Goal: Information Seeking & Learning: Learn about a topic

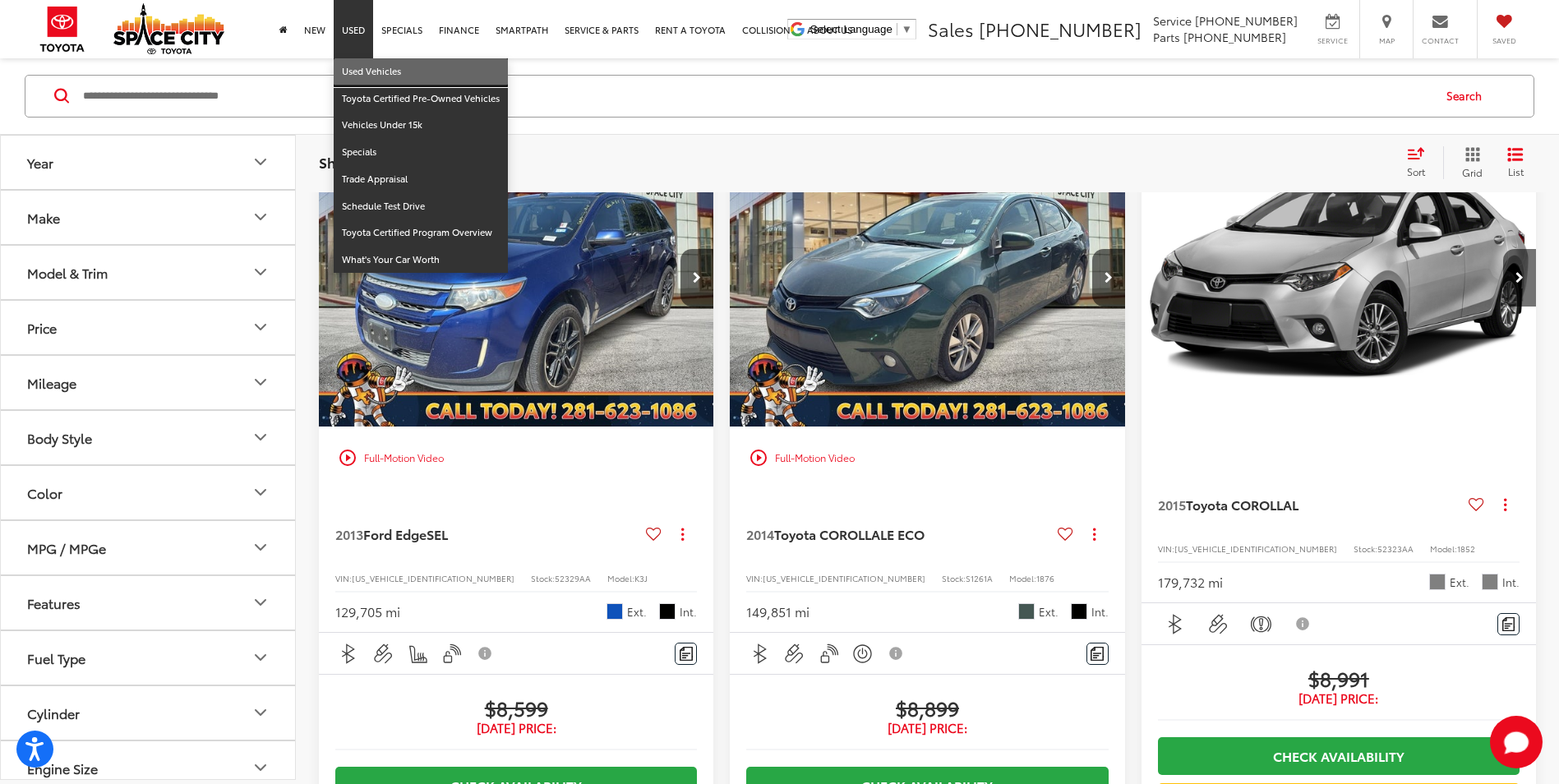
click at [366, 74] on link "Used Vehicles" at bounding box center [421, 72] width 174 height 27
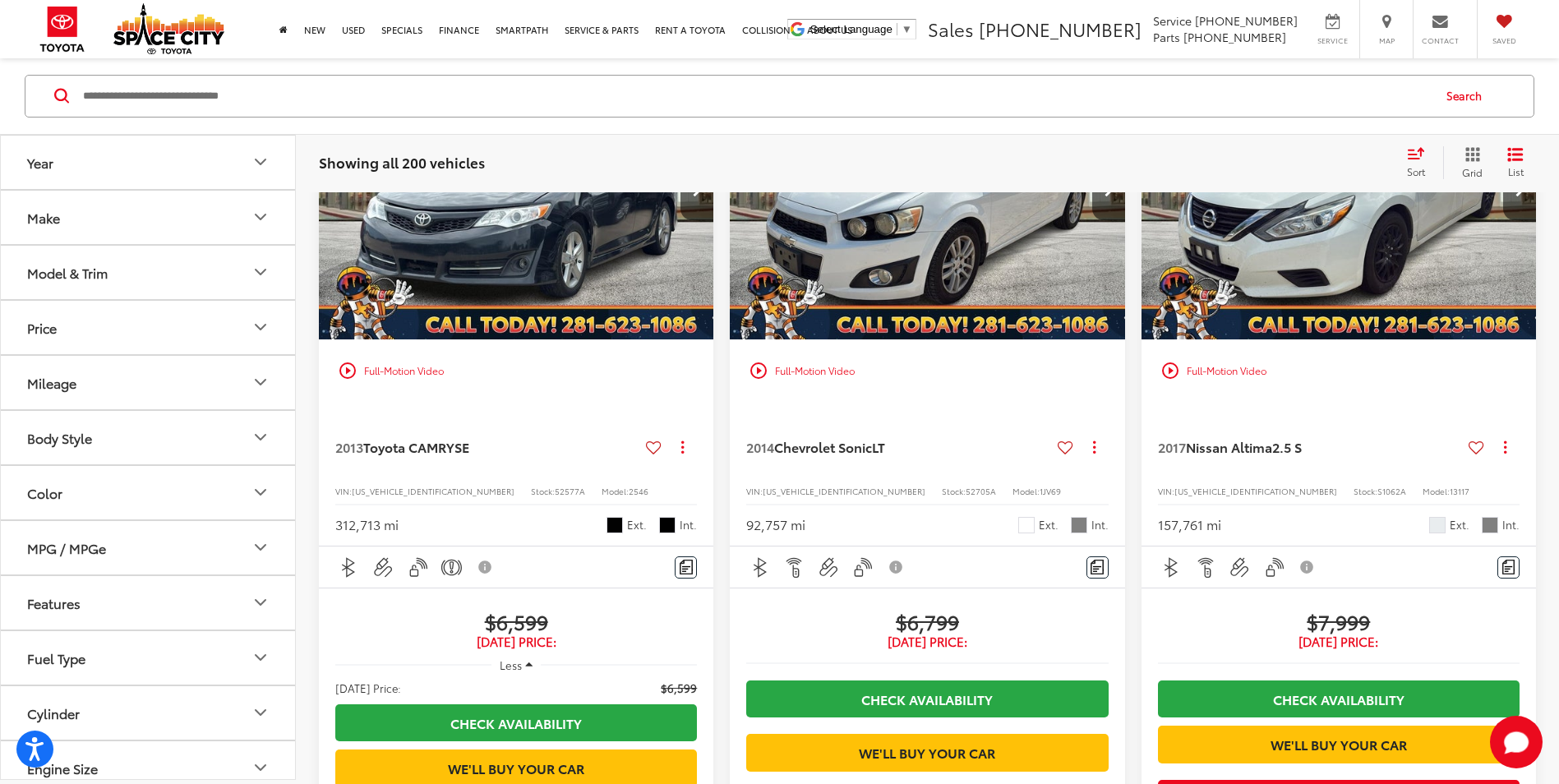
scroll to position [2219, 0]
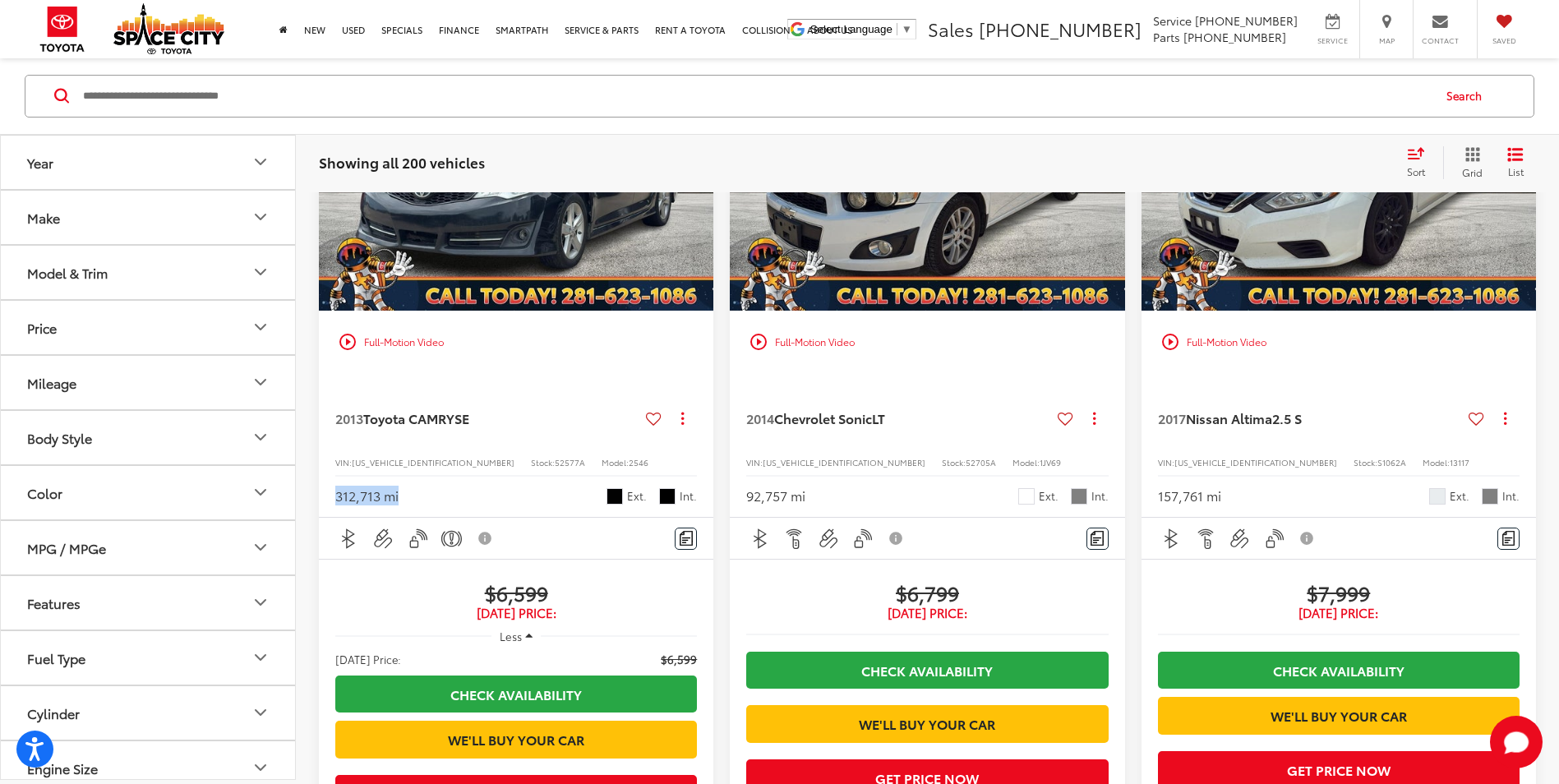
drag, startPoint x: 402, startPoint y: 611, endPoint x: 326, endPoint y: 614, distance: 76.1
click at [326, 517] on div "2013 Toyota CAMRY SE Copy Link Share Print View Details VIN: 4T1BF1FK7DU261500 …" at bounding box center [516, 445] width 395 height 143
drag, startPoint x: 326, startPoint y: 614, endPoint x: 495, endPoint y: 611, distance: 169.0
click at [495, 506] on div "312,713 mi Ext. Int." at bounding box center [516, 490] width 361 height 31
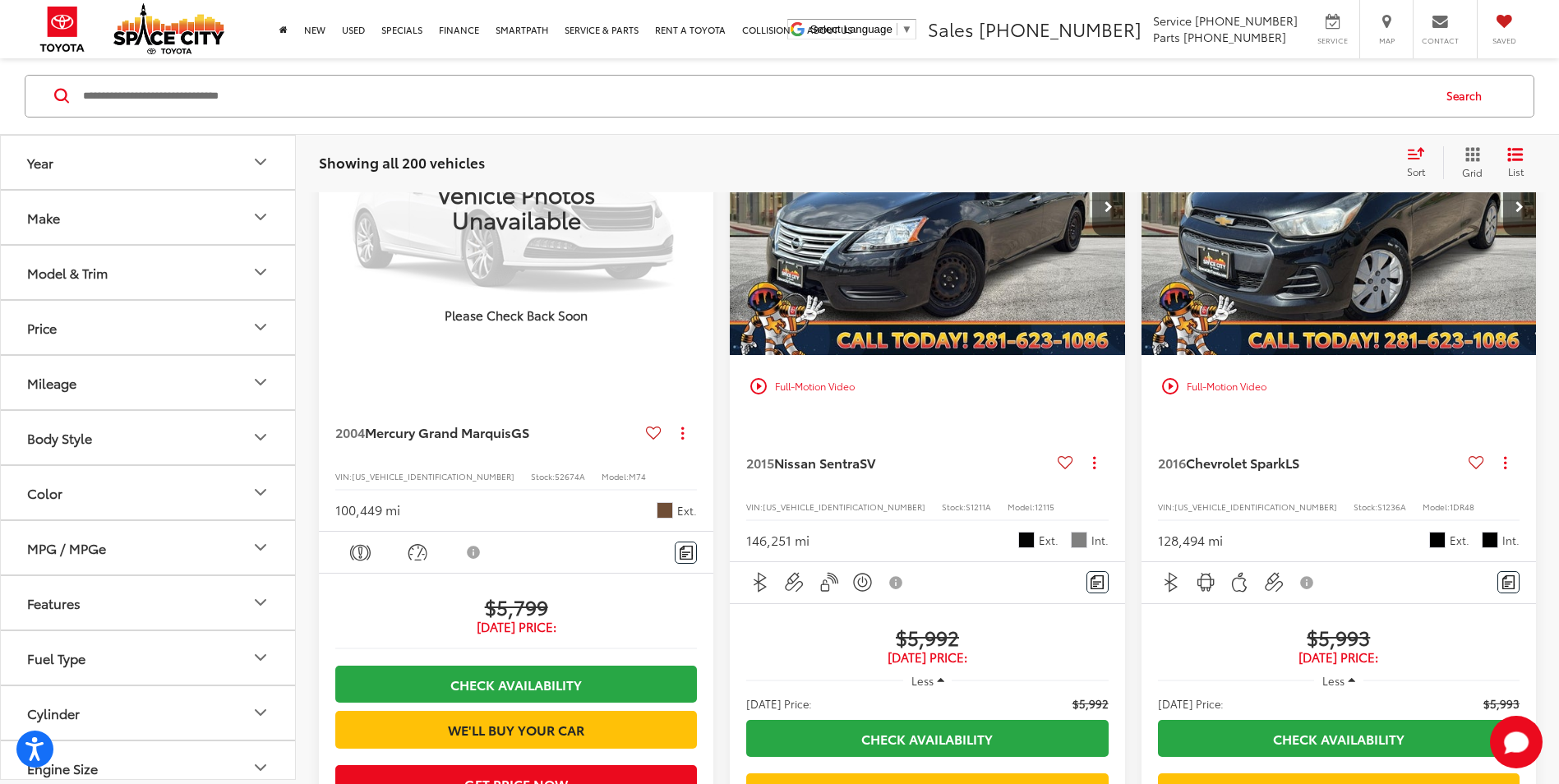
scroll to position [1150, 0]
